Goal: Navigation & Orientation: Find specific page/section

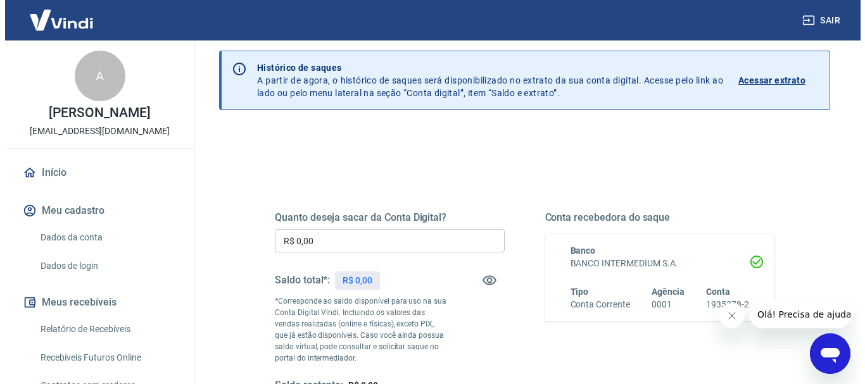
scroll to position [63, 0]
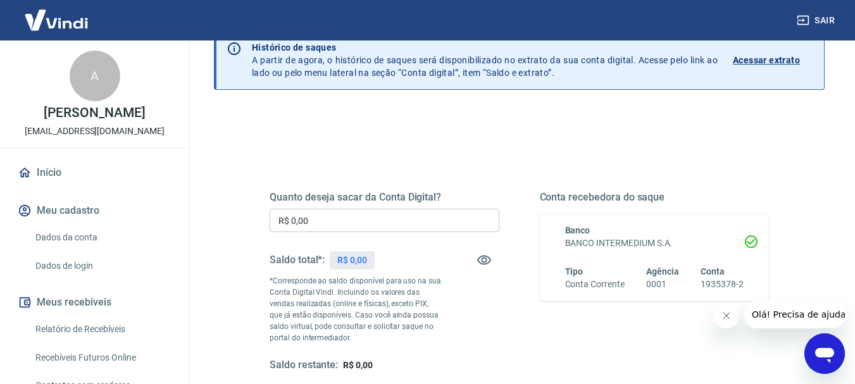
click at [46, 169] on link "Início" at bounding box center [94, 173] width 159 height 28
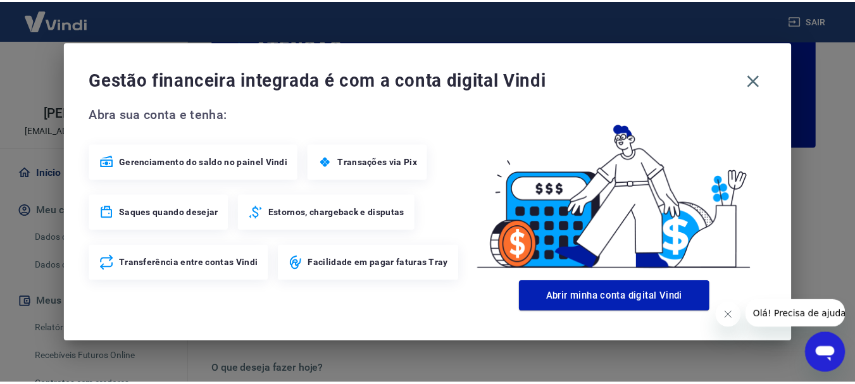
scroll to position [177, 0]
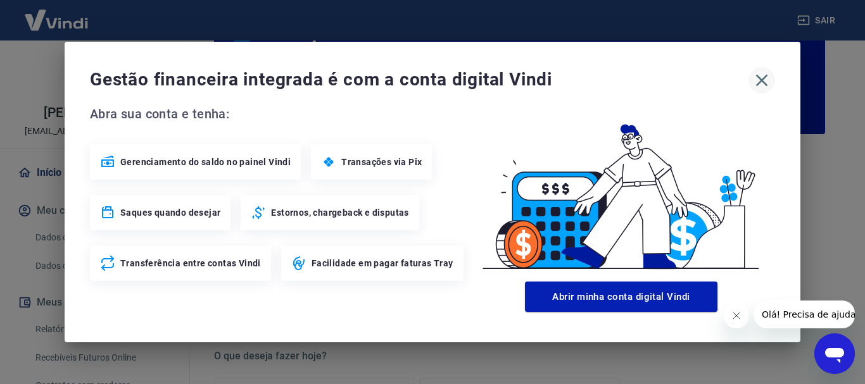
click at [761, 84] on icon "button" at bounding box center [761, 80] width 20 height 20
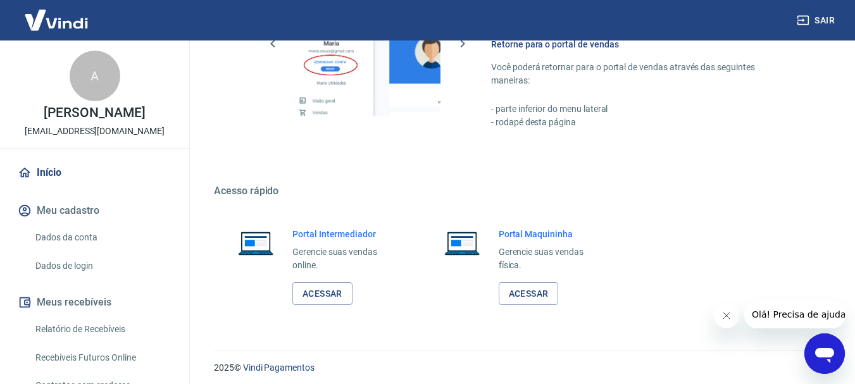
scroll to position [899, 0]
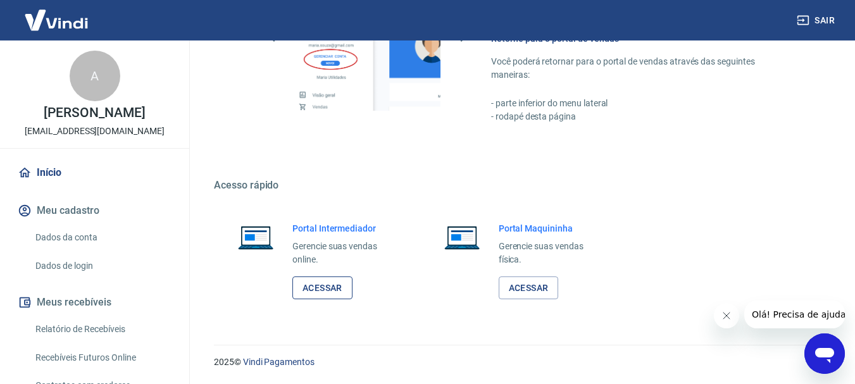
click at [324, 287] on link "Acessar" at bounding box center [322, 288] width 60 height 23
